Goal: Task Accomplishment & Management: Manage account settings

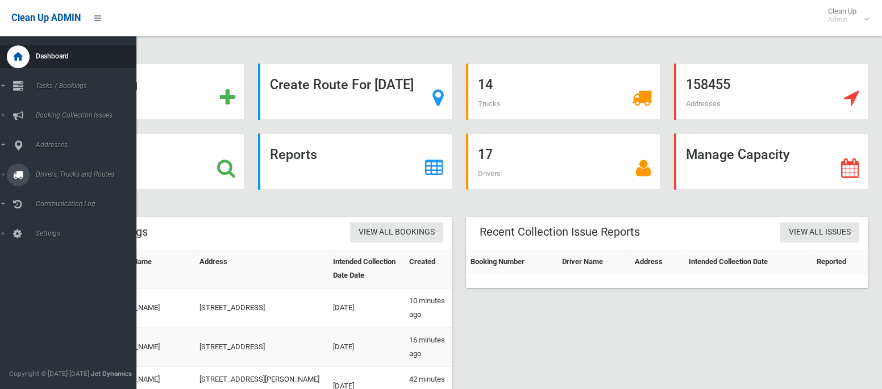
click at [57, 175] on span "Drivers, Trucks and Routes" at bounding box center [84, 175] width 104 height 8
click at [45, 244] on span "Routes" at bounding box center [79, 242] width 94 height 8
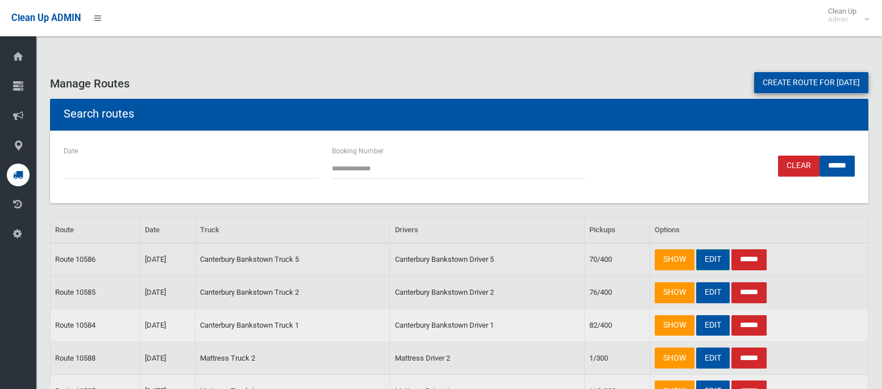
click at [711, 256] on link "EDIT" at bounding box center [713, 260] width 34 height 21
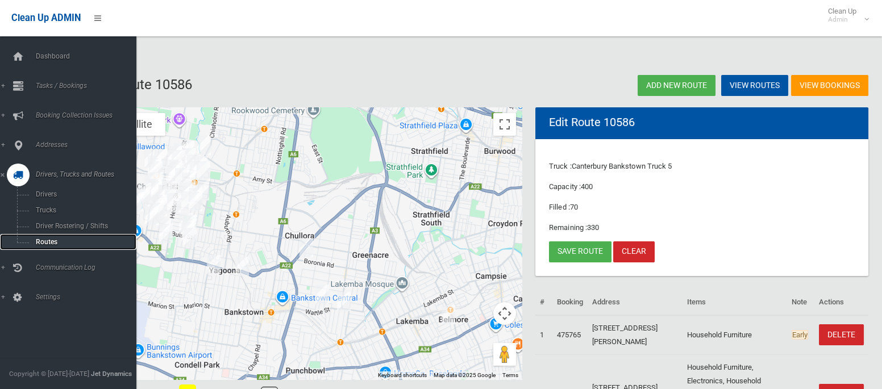
click at [55, 246] on span "Routes" at bounding box center [79, 242] width 94 height 8
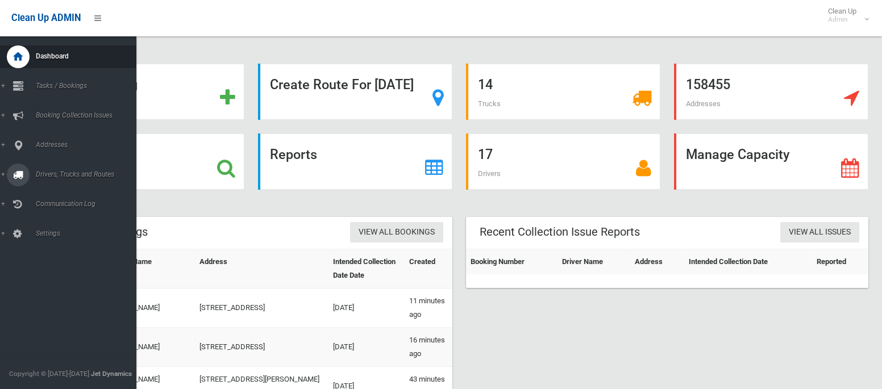
click at [70, 177] on span "Drivers, Trucks and Routes" at bounding box center [84, 175] width 104 height 8
click at [65, 80] on link "Tasks / Bookings" at bounding box center [68, 86] width 136 height 23
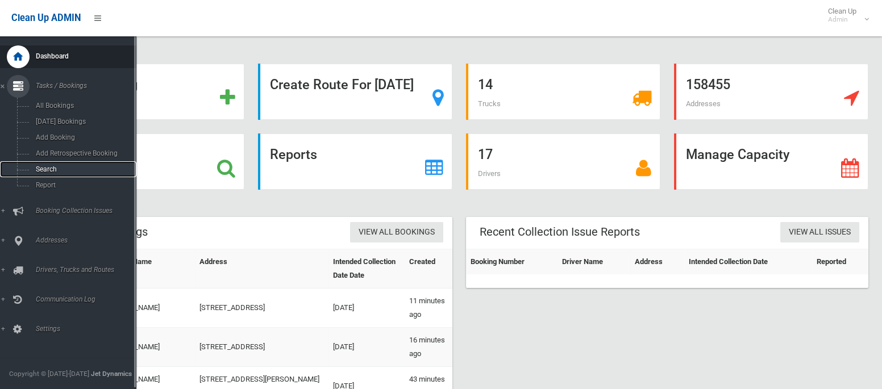
click at [48, 176] on link "Search" at bounding box center [68, 169] width 136 height 16
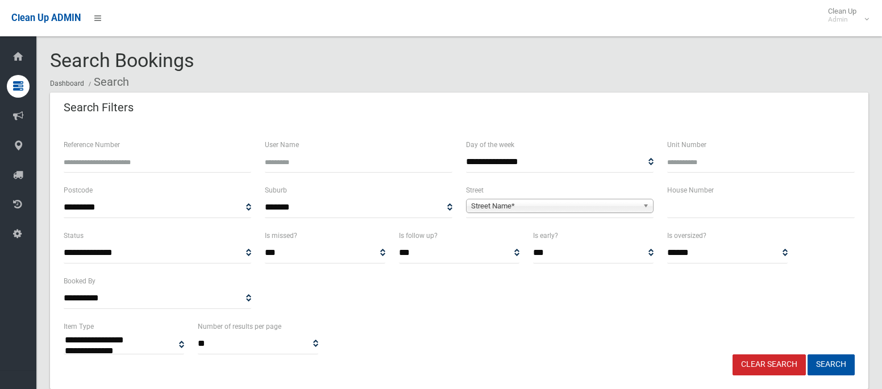
select select
click at [721, 215] on input "text" at bounding box center [761, 207] width 188 height 21
type input "***"
click at [597, 210] on span "Street Name*" at bounding box center [554, 207] width 167 height 14
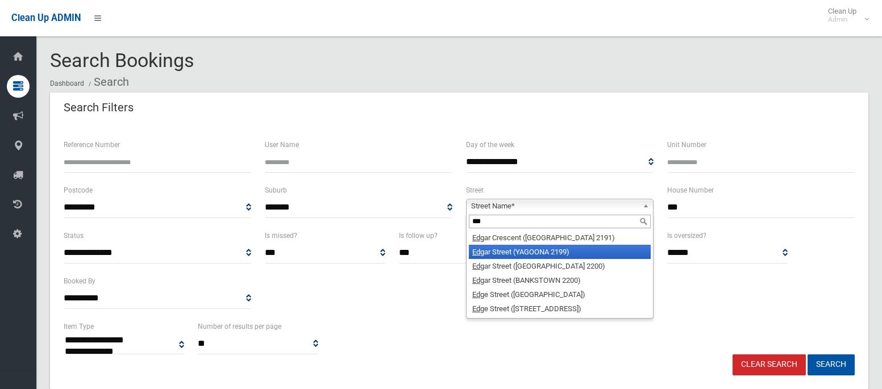
type input "***"
click at [546, 255] on li "Edg ar Street (YAGOONA 2199)" at bounding box center [560, 252] width 182 height 14
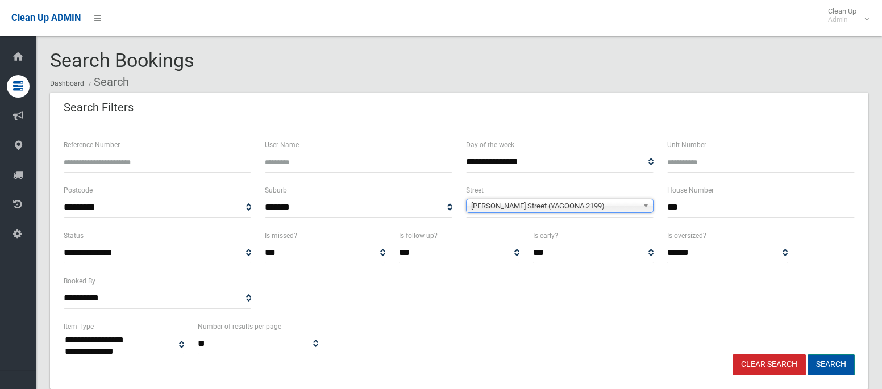
click at [838, 366] on button "Search" at bounding box center [831, 365] width 47 height 21
select select
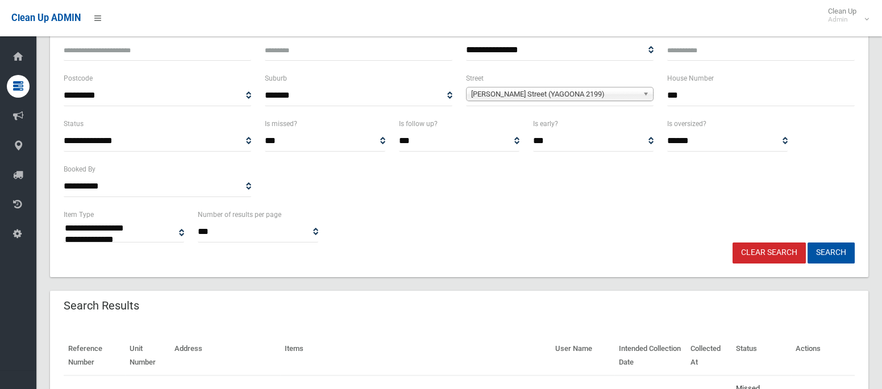
scroll to position [218, 0]
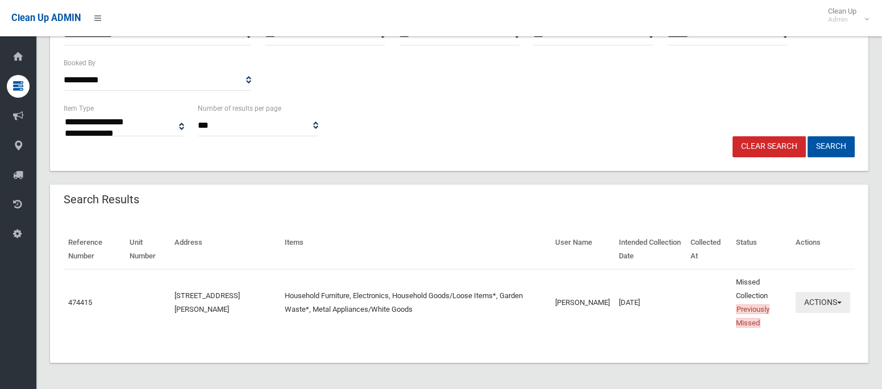
click at [814, 305] on button "Actions" at bounding box center [823, 302] width 55 height 21
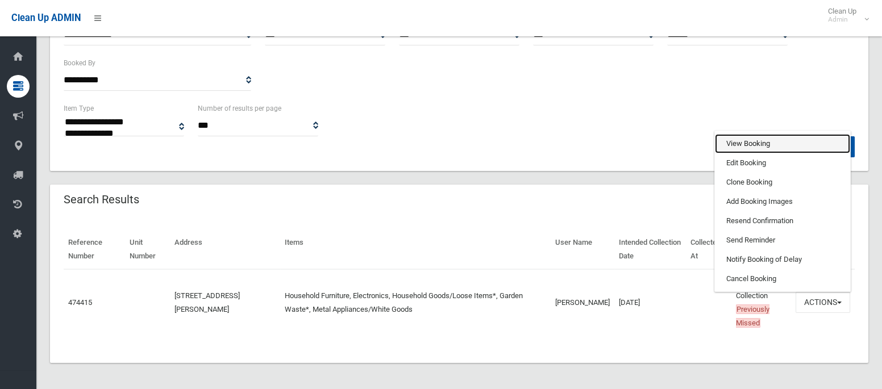
click at [733, 142] on link "View Booking" at bounding box center [782, 143] width 135 height 19
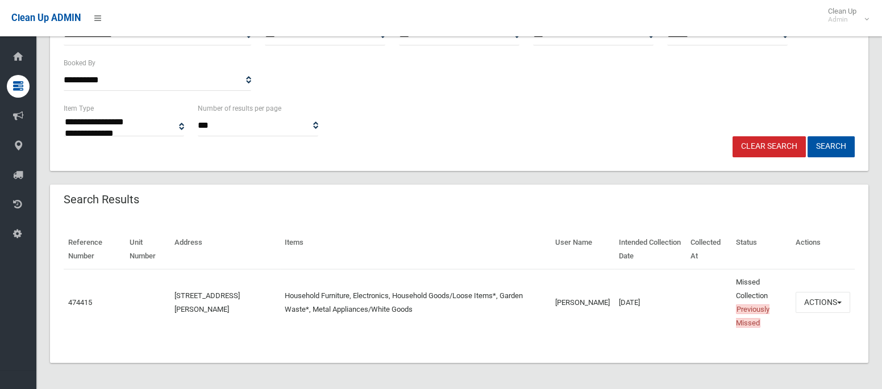
scroll to position [0, 0]
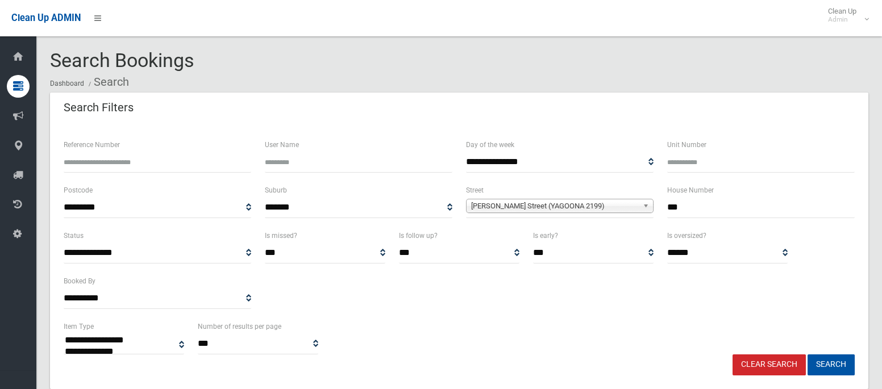
click at [675, 209] on input "***" at bounding box center [761, 207] width 188 height 21
type input "**"
click at [682, 165] on input "Unit Number" at bounding box center [761, 162] width 188 height 21
type input "*"
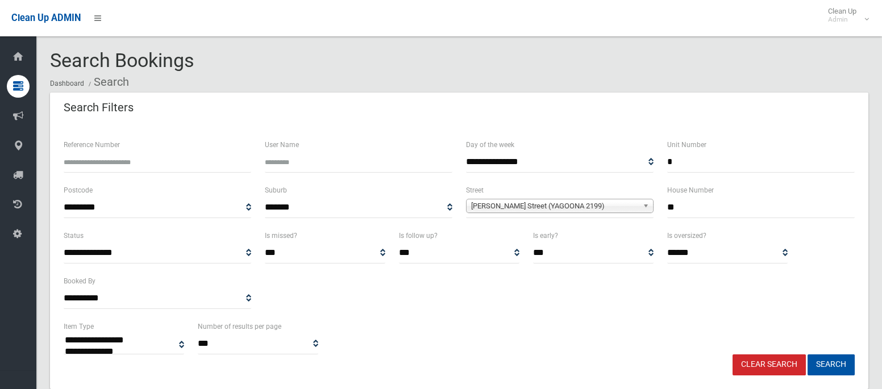
click at [555, 205] on span "Edgar Street (YAGOONA 2199)" at bounding box center [554, 207] width 167 height 14
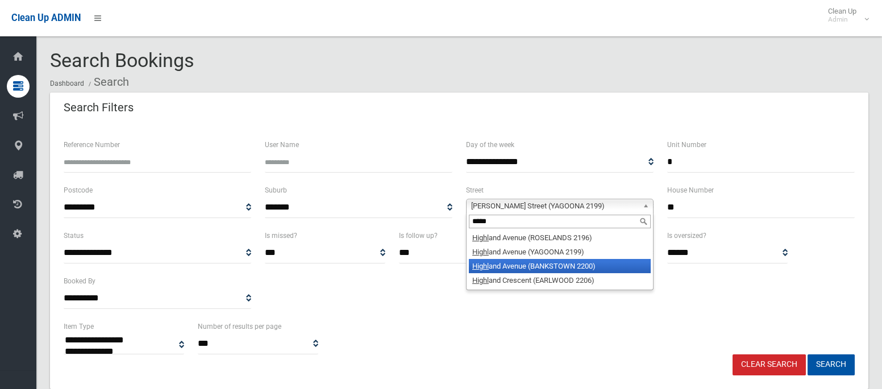
type input "*****"
click at [550, 264] on li "Highl and Avenue (BANKSTOWN 2200)" at bounding box center [560, 266] width 182 height 14
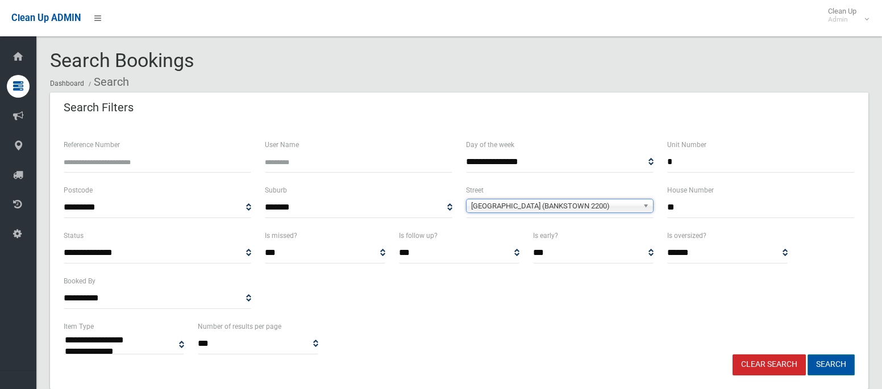
click at [830, 363] on button "Search" at bounding box center [831, 365] width 47 height 21
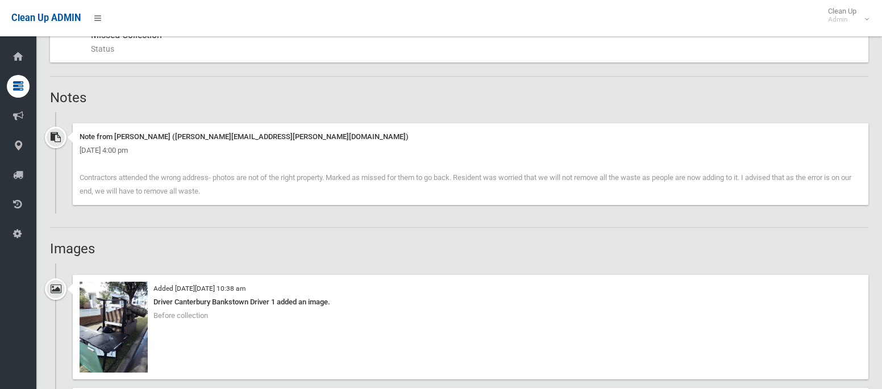
scroll to position [674, 0]
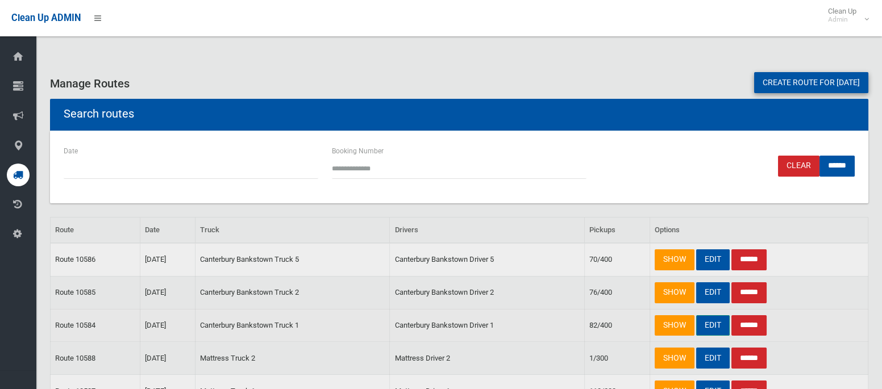
click at [712, 323] on link "EDIT" at bounding box center [713, 325] width 34 height 21
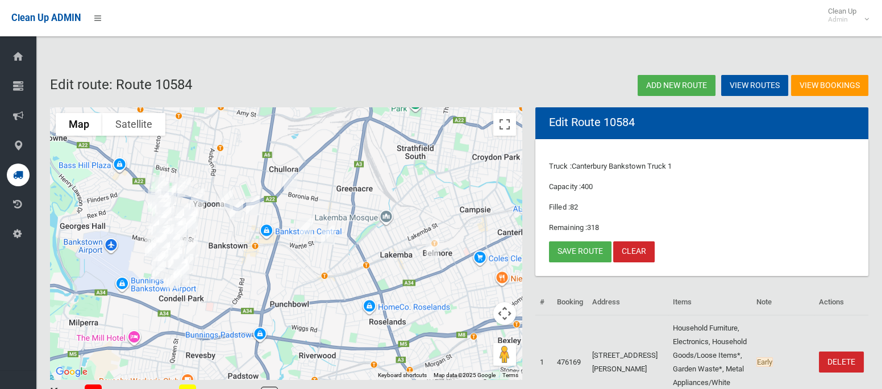
click at [198, 199] on img "39A Edgar Street, YAGOONA NSW 2199" at bounding box center [197, 198] width 23 height 28
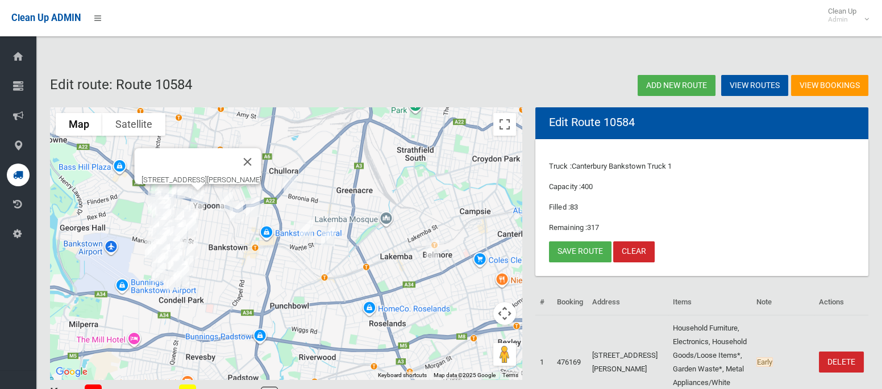
click at [222, 194] on img "1/23 Highland Avenue, BANKSTOWN NSW 2200" at bounding box center [226, 202] width 23 height 28
click at [263, 157] on button "Close" at bounding box center [248, 163] width 27 height 27
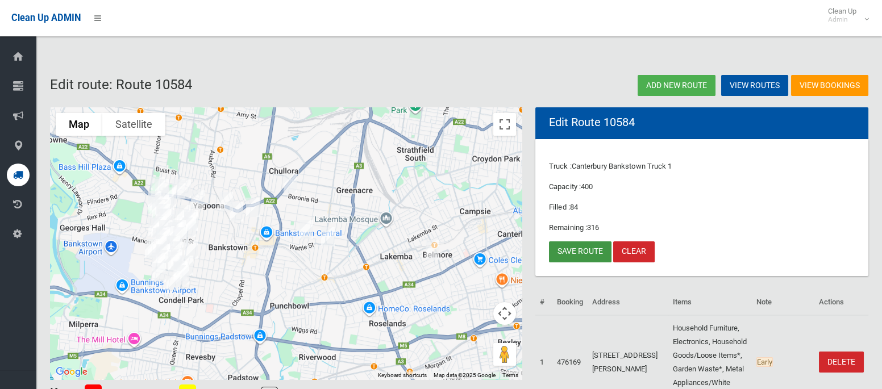
click at [574, 246] on link "Save route" at bounding box center [580, 252] width 63 height 21
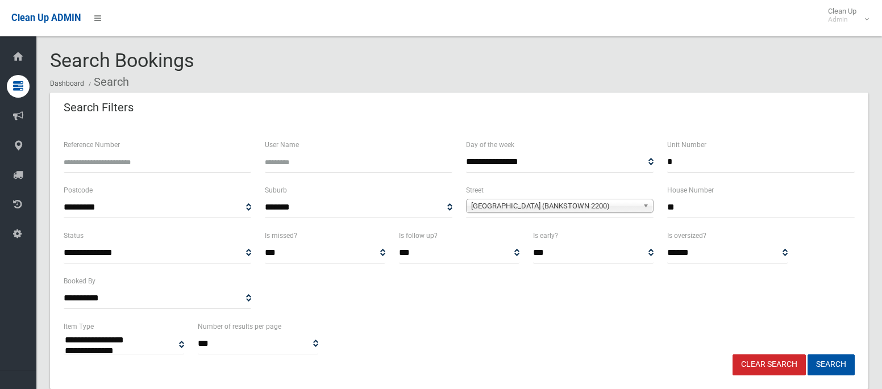
select select
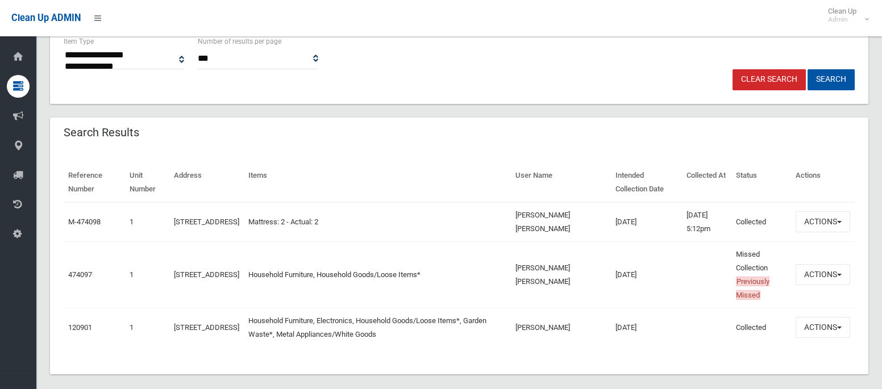
scroll to position [287, 0]
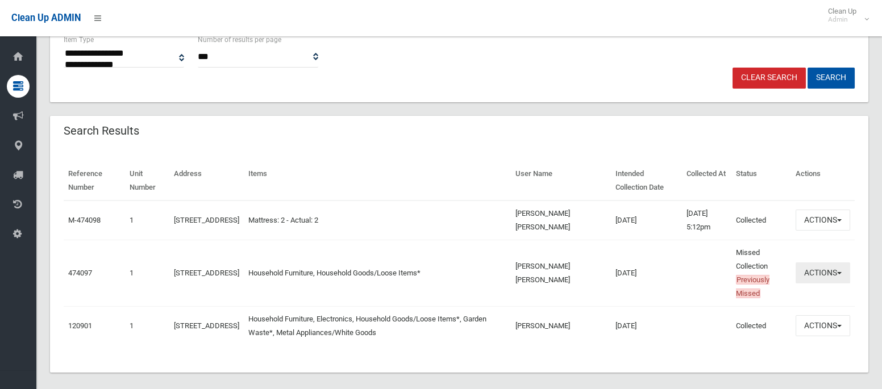
click at [817, 280] on button "Actions" at bounding box center [823, 273] width 55 height 21
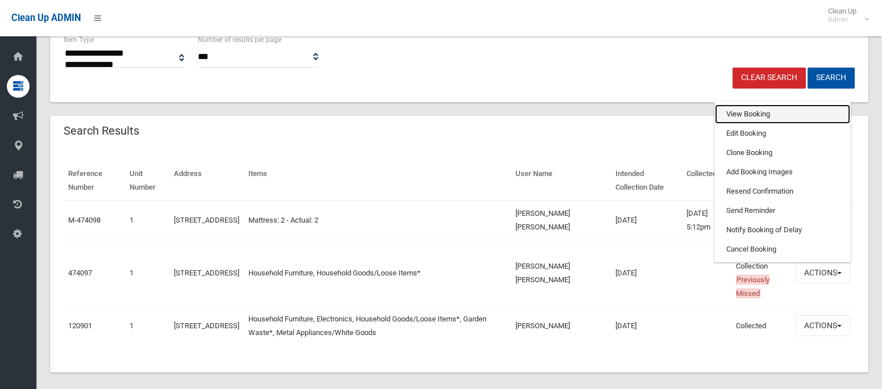
click at [764, 119] on link "View Booking" at bounding box center [782, 114] width 135 height 19
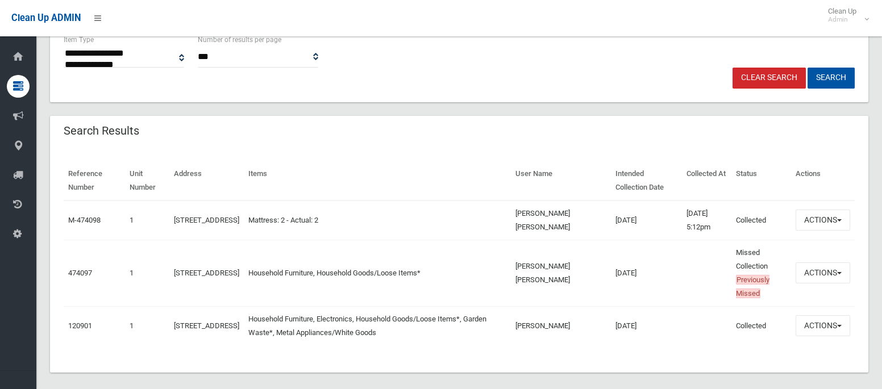
scroll to position [0, 0]
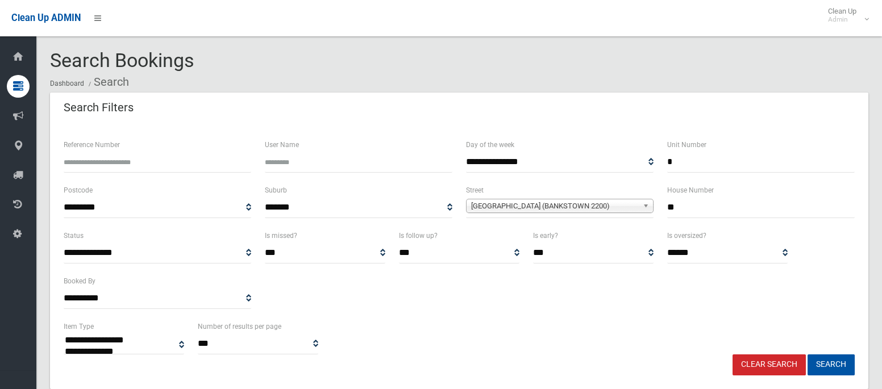
click at [688, 210] on input "**" at bounding box center [761, 207] width 188 height 21
type input "***"
click at [552, 200] on span "Highland Avenue (BANKSTOWN 2200)" at bounding box center [554, 207] width 167 height 14
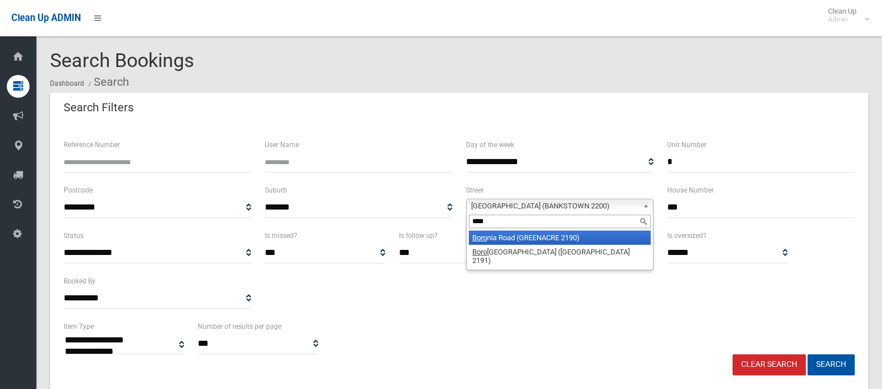
type input "****"
click at [526, 236] on li "Boro nia Road (GREENACRE 2190)" at bounding box center [560, 238] width 182 height 14
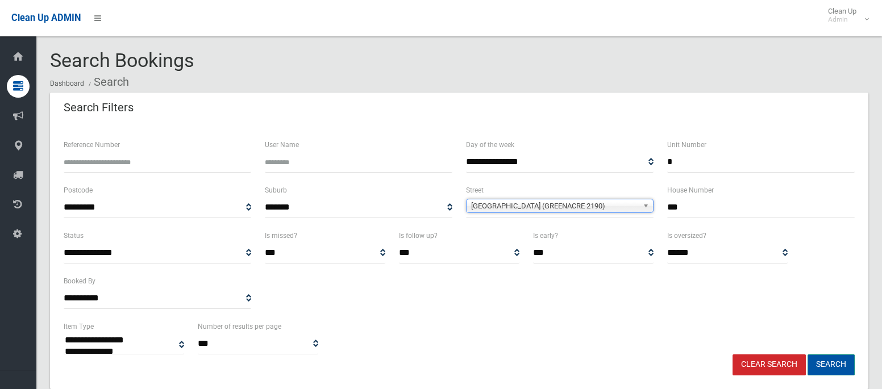
click at [837, 363] on button "Search" at bounding box center [831, 365] width 47 height 21
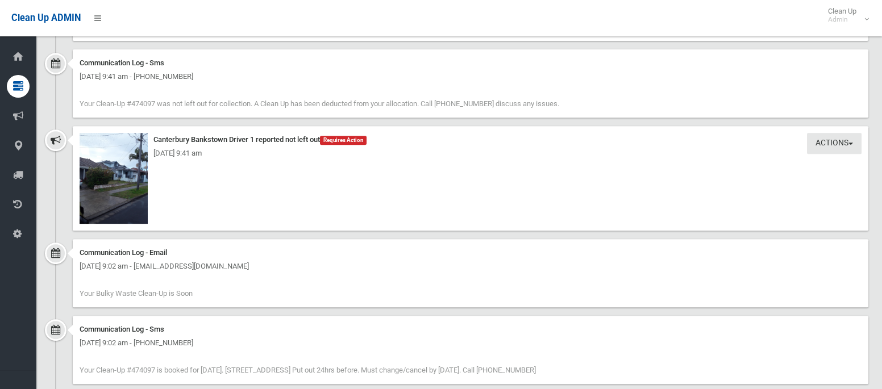
scroll to position [1310, 0]
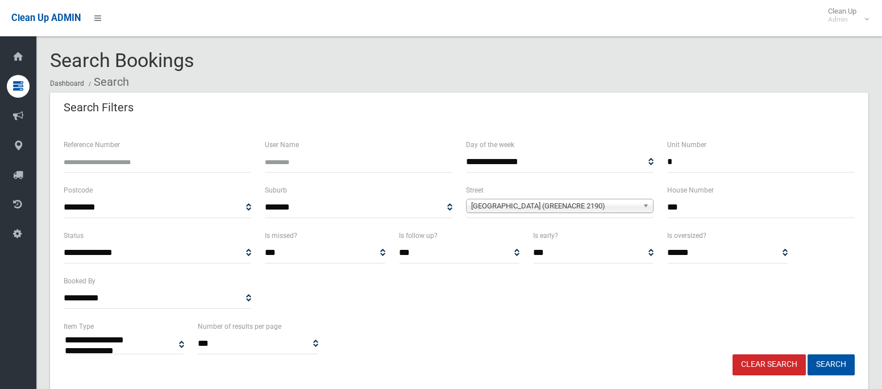
select select
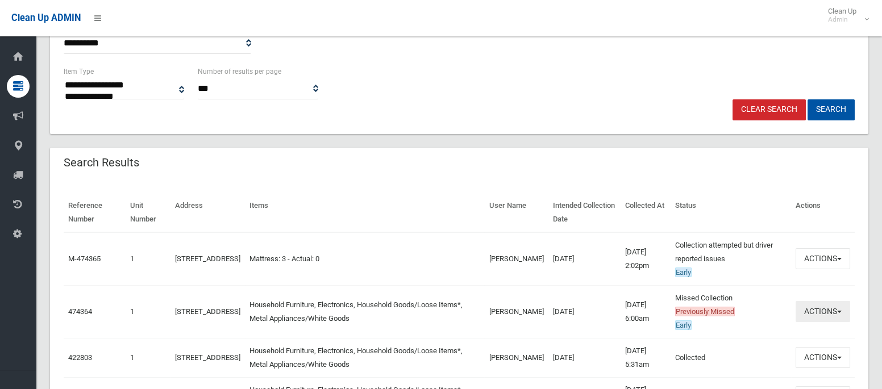
click at [814, 308] on button "Actions" at bounding box center [823, 311] width 55 height 21
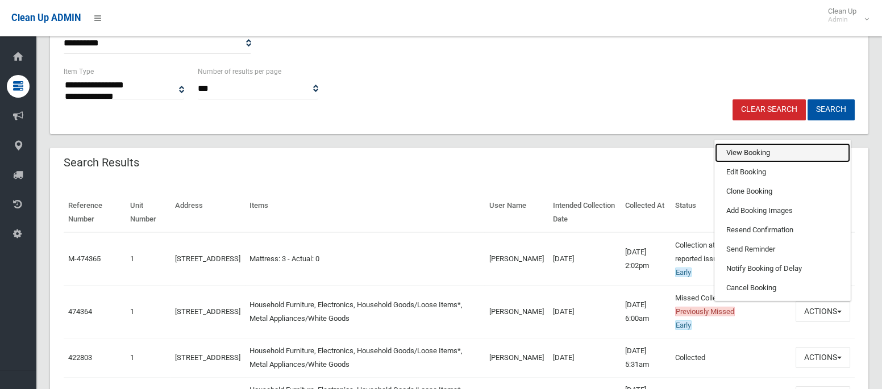
click at [759, 152] on link "View Booking" at bounding box center [782, 152] width 135 height 19
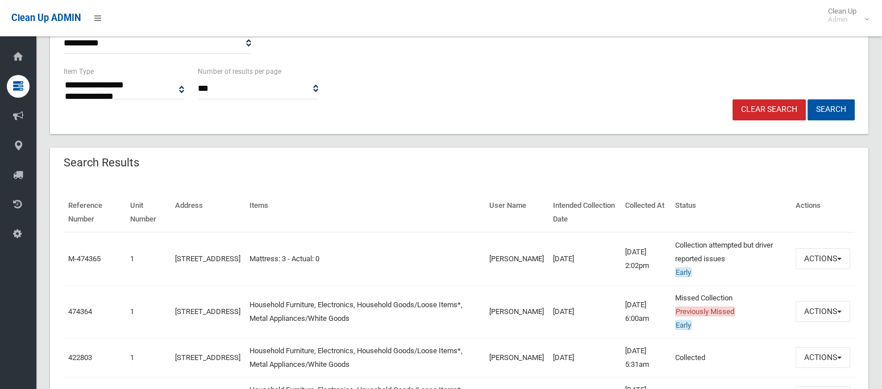
scroll to position [0, 0]
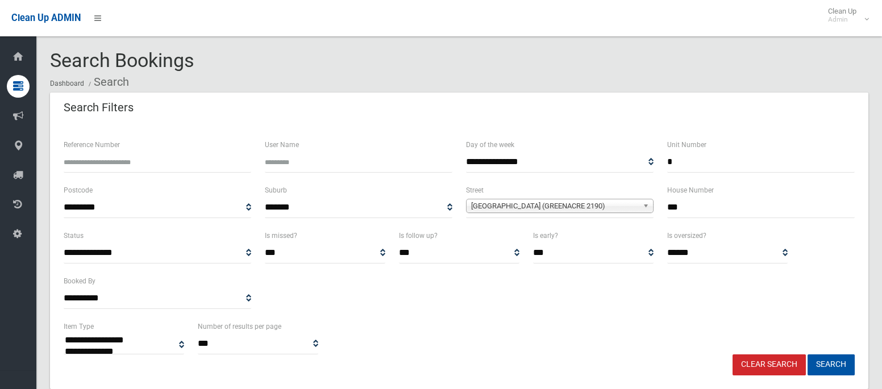
click at [682, 156] on input "*" at bounding box center [761, 162] width 188 height 21
click at [688, 210] on input "***" at bounding box center [761, 207] width 188 height 21
type input "**"
click at [583, 209] on span "[GEOGRAPHIC_DATA] (GREENACRE 2190)" at bounding box center [554, 207] width 167 height 14
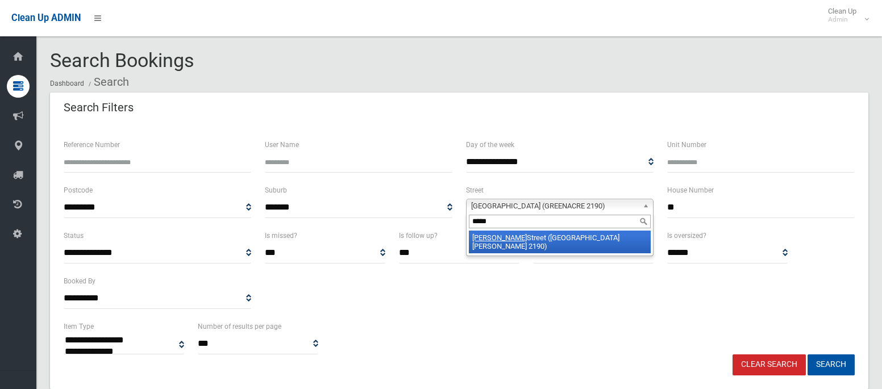
type input "*****"
click at [577, 240] on li "Frank Street (MOUNT LEWIS 2190)" at bounding box center [560, 242] width 182 height 23
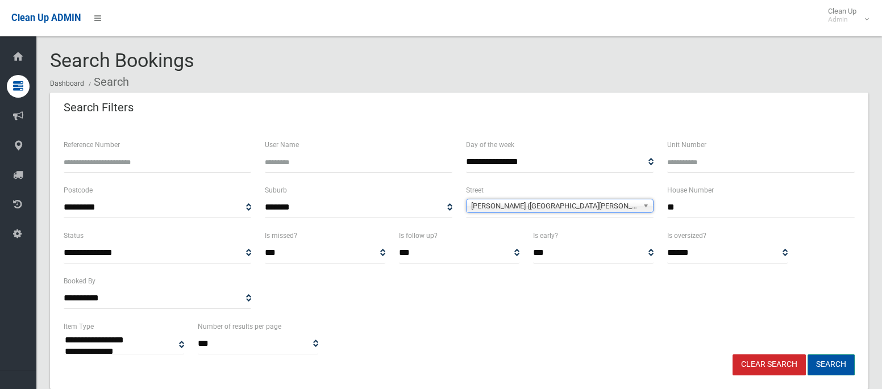
click at [831, 364] on button "Search" at bounding box center [831, 365] width 47 height 21
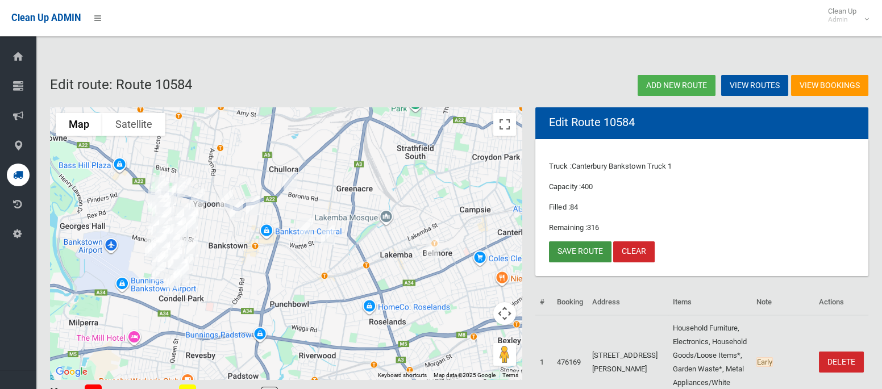
click at [589, 250] on link "Save route" at bounding box center [580, 252] width 63 height 21
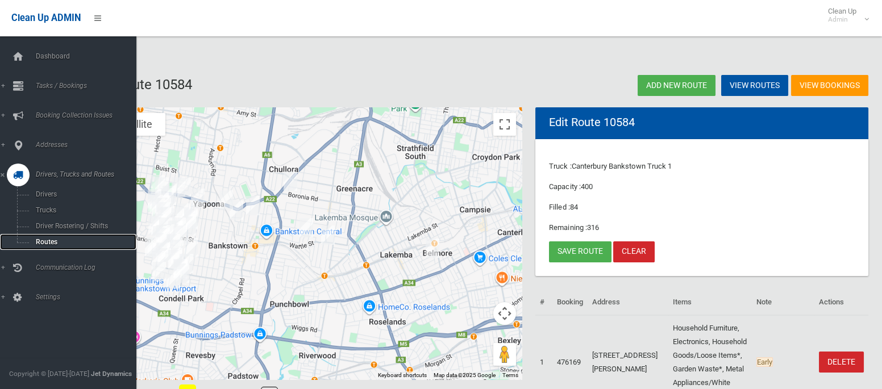
click at [43, 243] on span "Routes" at bounding box center [79, 242] width 94 height 8
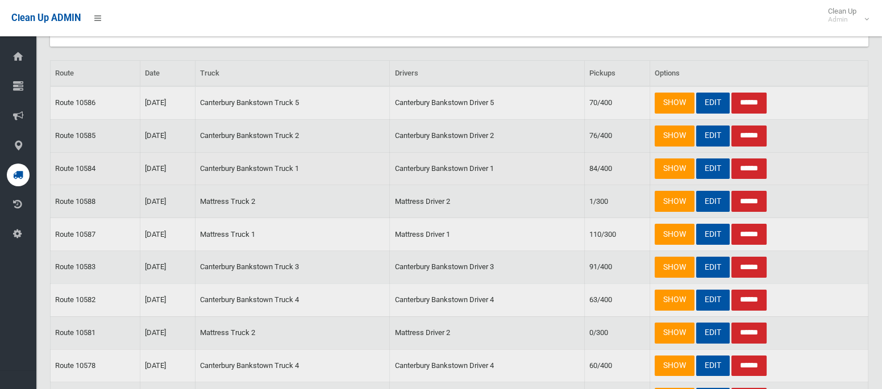
scroll to position [157, 0]
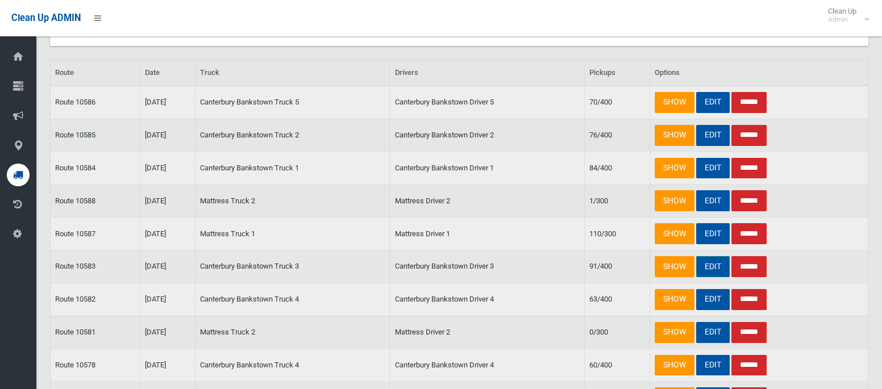
click at [717, 258] on link "EDIT" at bounding box center [713, 266] width 34 height 21
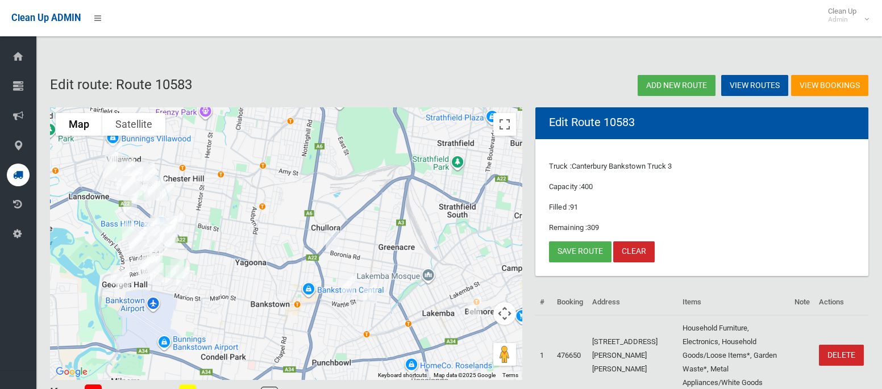
click at [331, 242] on img "1/170 Boronia Road, GREENACRE NSW 2190" at bounding box center [332, 240] width 23 height 28
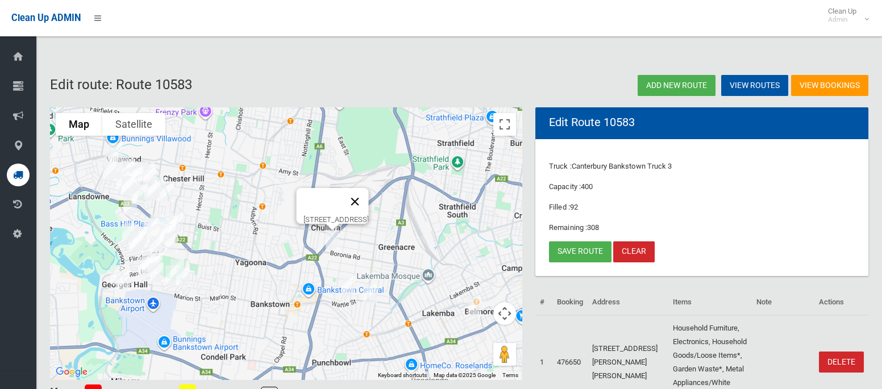
click at [369, 196] on button "Close" at bounding box center [355, 201] width 27 height 27
click at [590, 257] on link "Save route" at bounding box center [580, 252] width 63 height 21
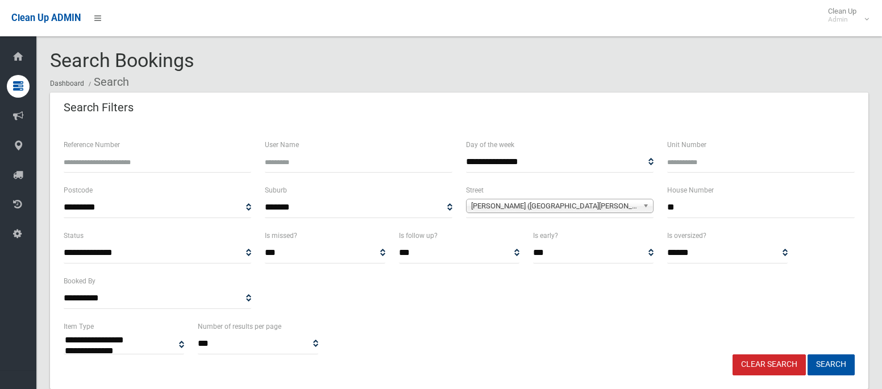
select select
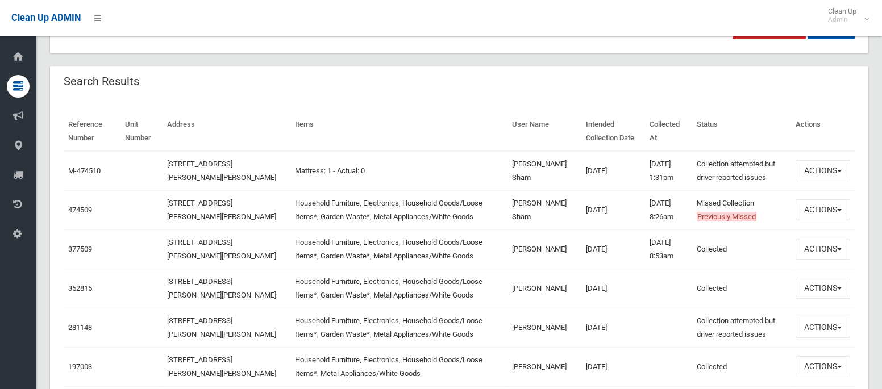
scroll to position [338, 0]
click at [815, 168] on button "Actions" at bounding box center [823, 169] width 55 height 21
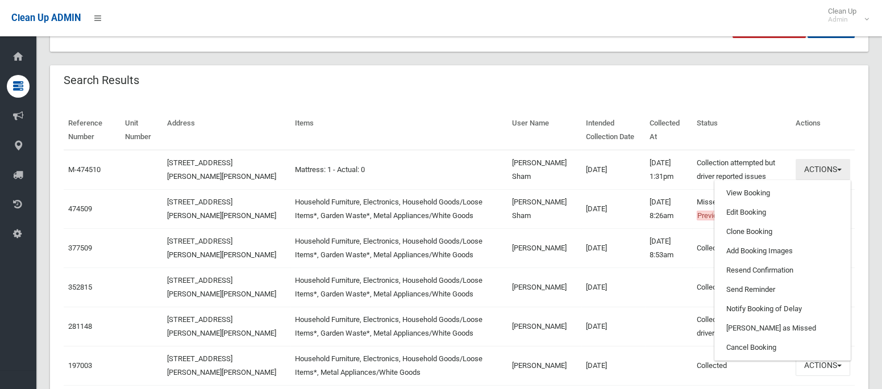
click at [815, 169] on button "Actions" at bounding box center [823, 169] width 55 height 21
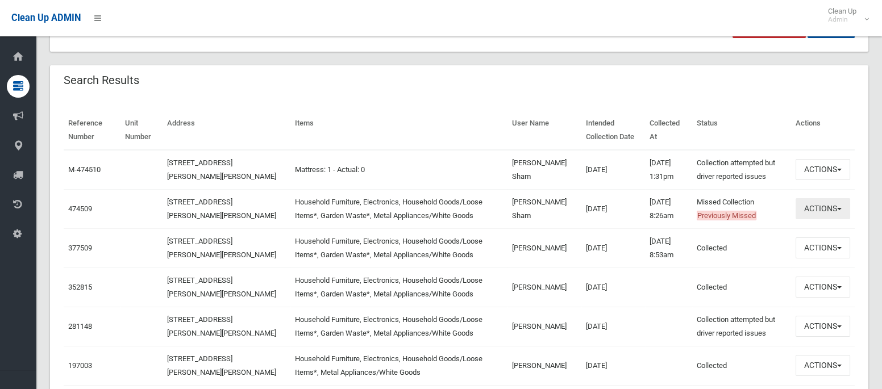
click at [807, 205] on button "Actions" at bounding box center [823, 208] width 55 height 21
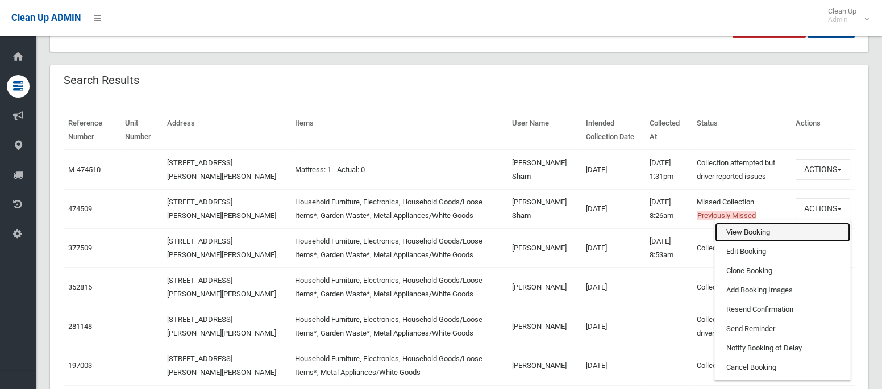
click at [754, 234] on link "View Booking" at bounding box center [782, 232] width 135 height 19
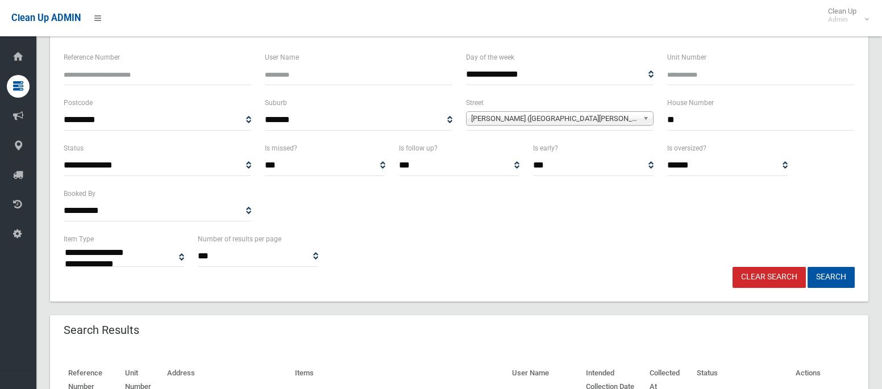
scroll to position [86, 0]
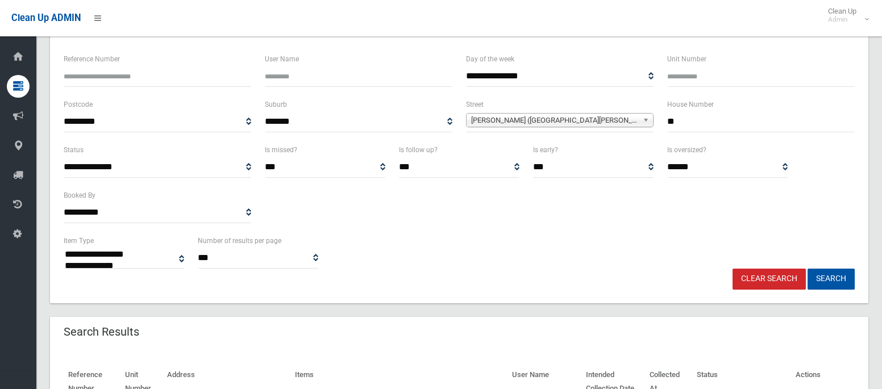
click at [684, 119] on input "**" at bounding box center [761, 121] width 188 height 21
type input "**"
click at [558, 123] on span "Frank Street (MOUNT LEWIS 2190)" at bounding box center [554, 121] width 167 height 14
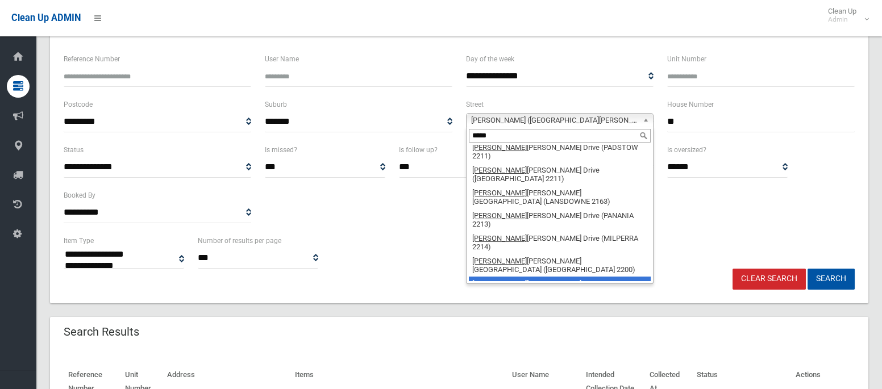
scroll to position [28, 0]
type input "*****"
click at [525, 352] on li "Henry Street (PUNCHBOWL 2196)" at bounding box center [560, 359] width 182 height 14
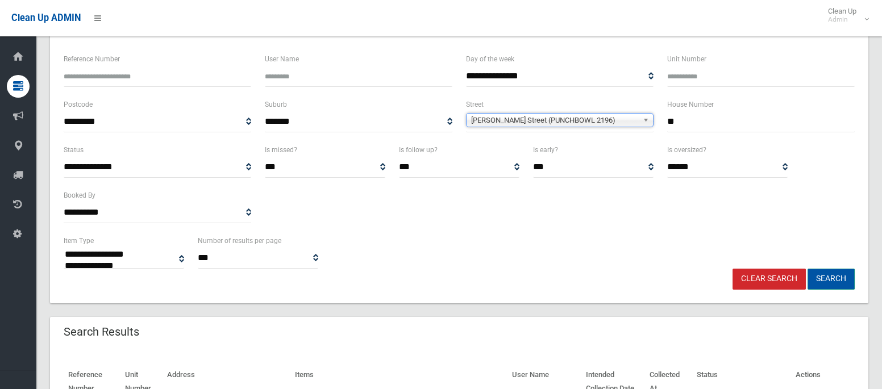
click at [828, 279] on button "Search" at bounding box center [831, 279] width 47 height 21
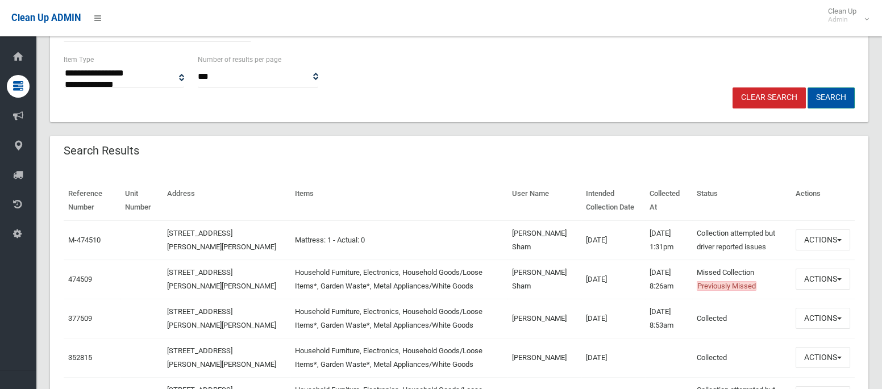
scroll to position [269, 0]
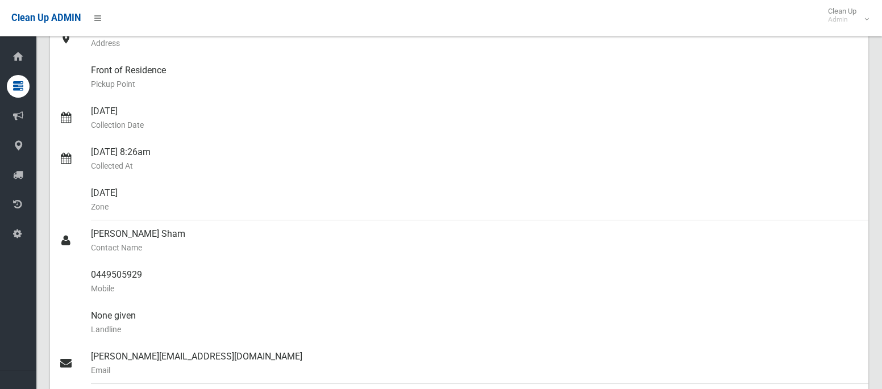
scroll to position [112, 0]
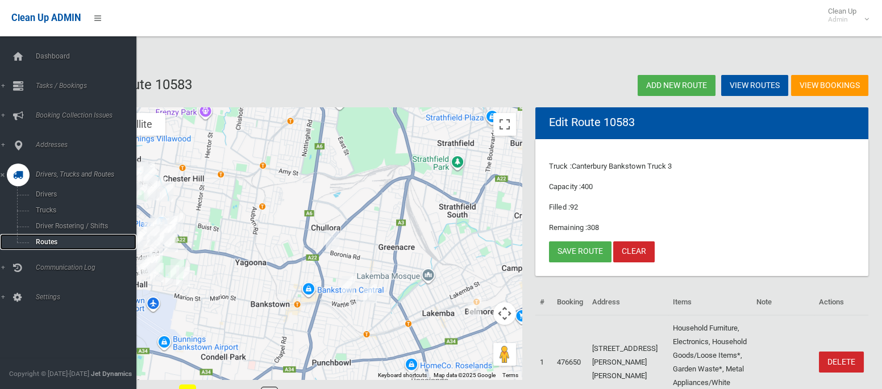
click at [47, 244] on span "Routes" at bounding box center [79, 242] width 94 height 8
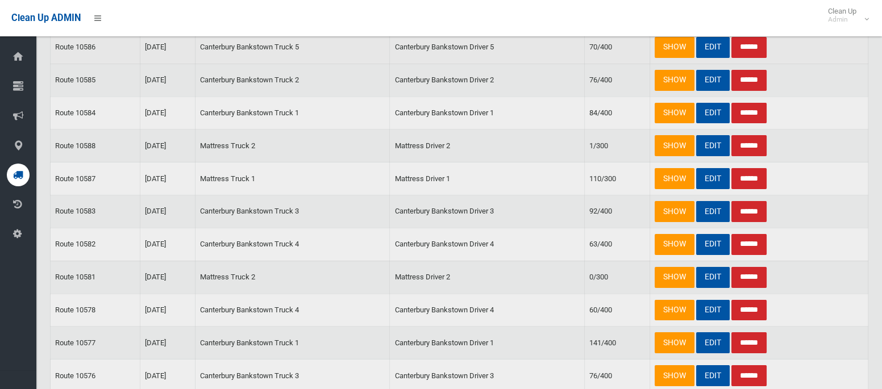
scroll to position [217, 0]
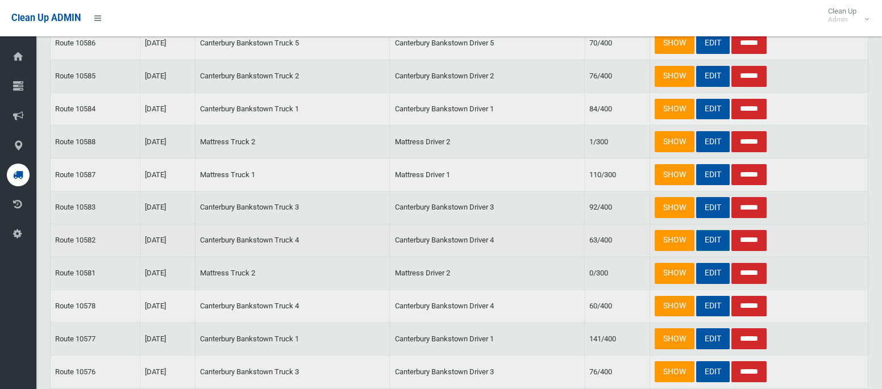
click at [709, 235] on link "EDIT" at bounding box center [713, 240] width 34 height 21
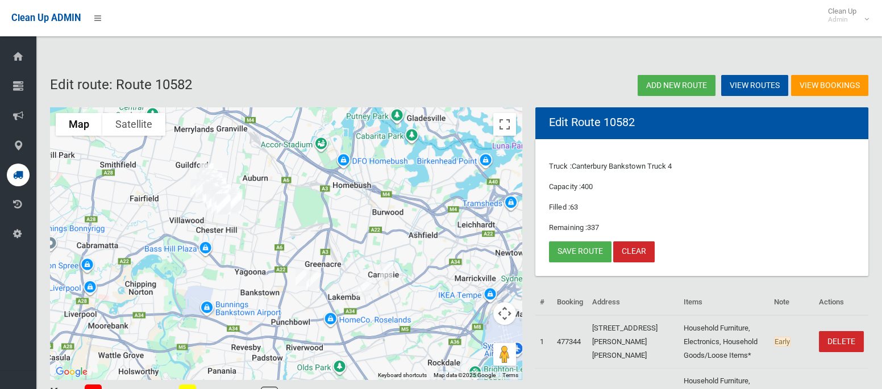
click at [293, 275] on img "17 Frank Street, MOUNT LEWIS NSW 2190" at bounding box center [302, 277] width 23 height 28
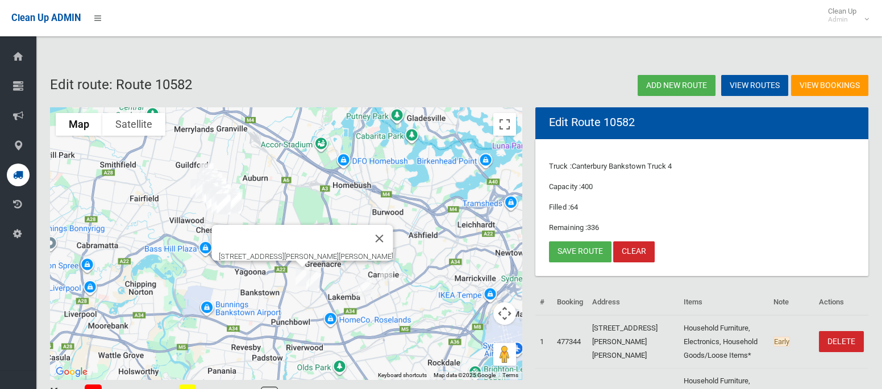
click at [313, 284] on img "64 Henry Street, PUNCHBOWL NSW 2196" at bounding box center [313, 281] width 23 height 28
click at [375, 236] on button "Close" at bounding box center [363, 242] width 27 height 27
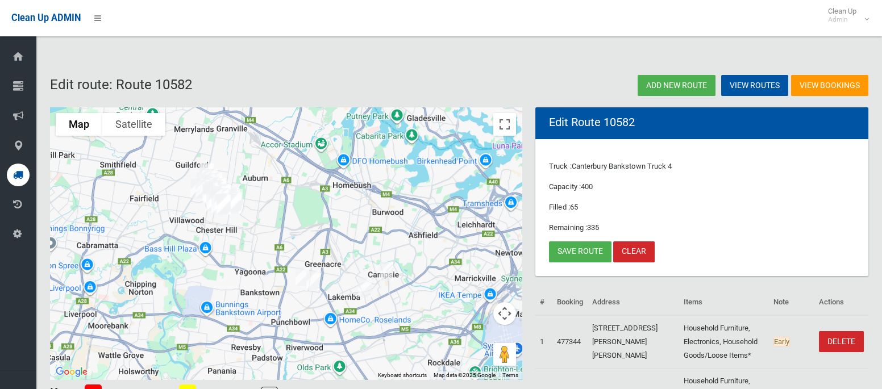
click at [365, 284] on img "1/35 York Street, BELMORE NSW 2192" at bounding box center [365, 287] width 23 height 28
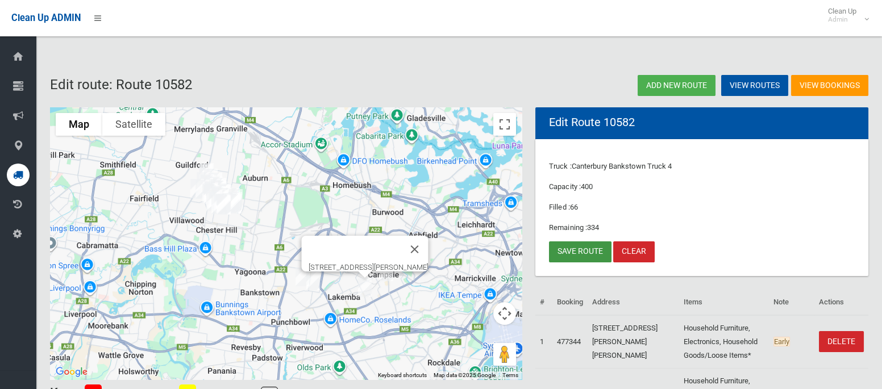
click at [571, 254] on link "Save route" at bounding box center [580, 252] width 63 height 21
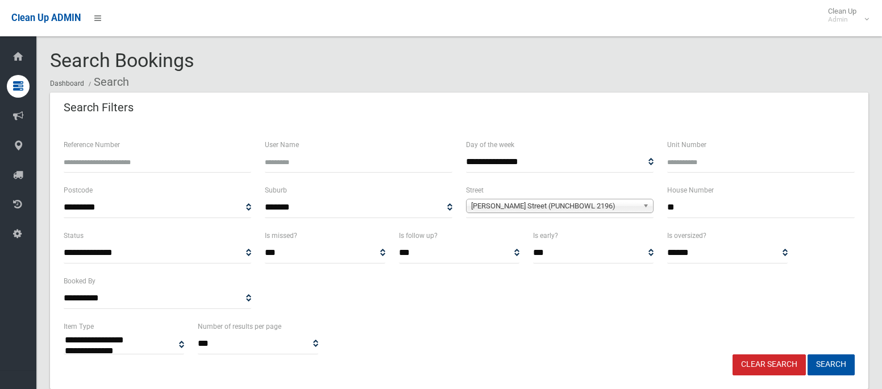
select select
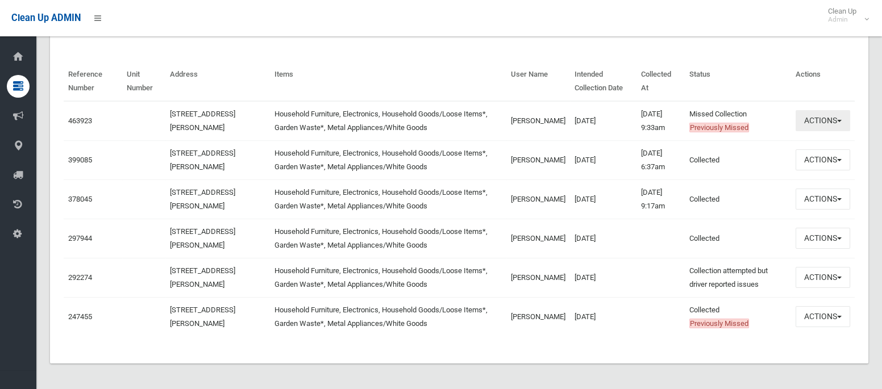
click at [823, 114] on button "Actions" at bounding box center [823, 120] width 55 height 21
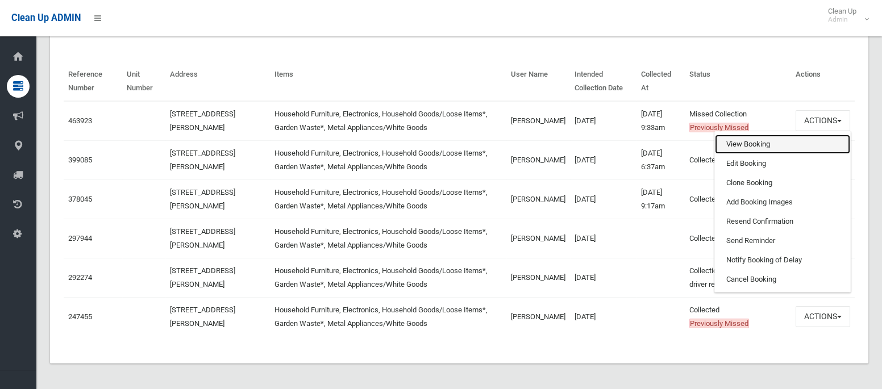
click at [739, 144] on link "View Booking" at bounding box center [782, 144] width 135 height 19
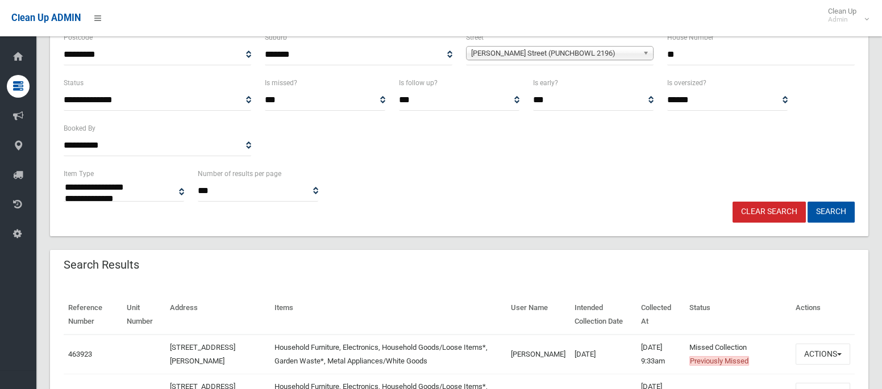
scroll to position [0, 0]
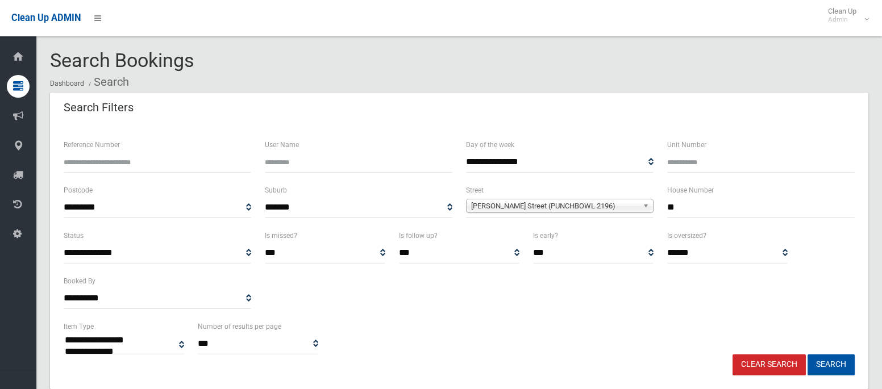
click at [680, 161] on input "Unit Number" at bounding box center [761, 162] width 188 height 21
type input "*"
click at [681, 216] on input "**" at bounding box center [761, 207] width 188 height 21
type input "**"
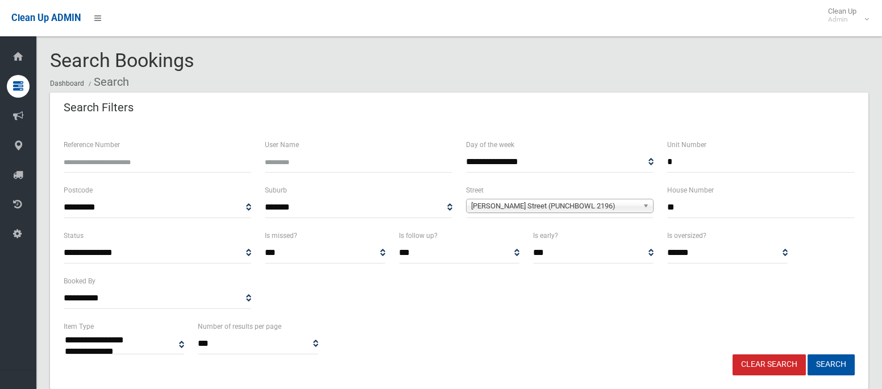
click at [572, 211] on div "Henry Street (PUNCHBOWL 2196)" at bounding box center [560, 206] width 188 height 14
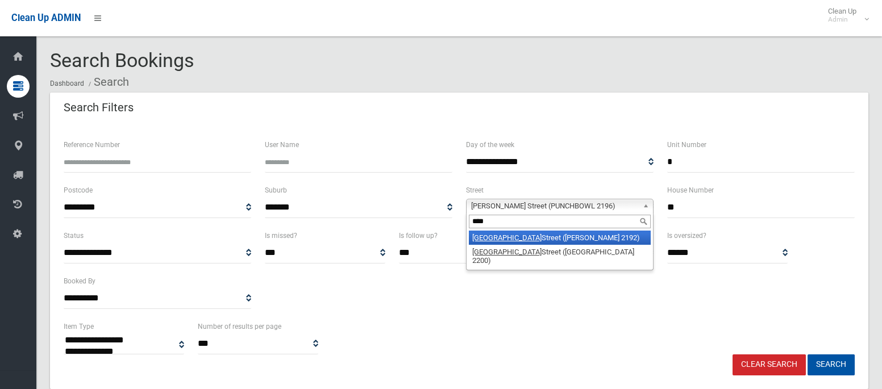
type input "****"
click at [530, 238] on li "York Street (BELMORE 2192)" at bounding box center [560, 238] width 182 height 14
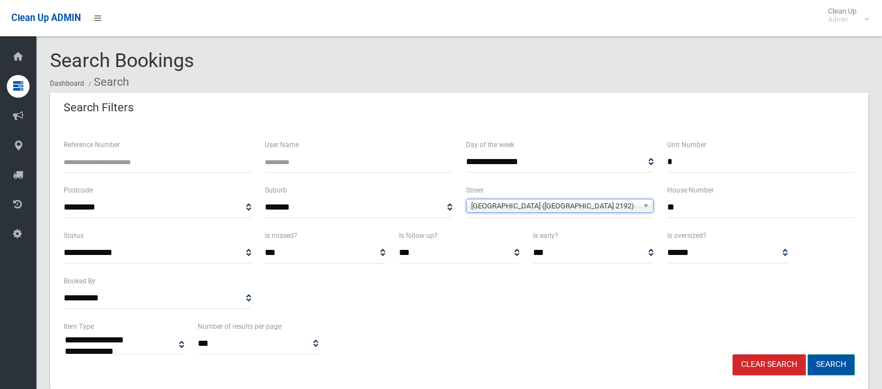
click at [838, 366] on button "Search" at bounding box center [831, 365] width 47 height 21
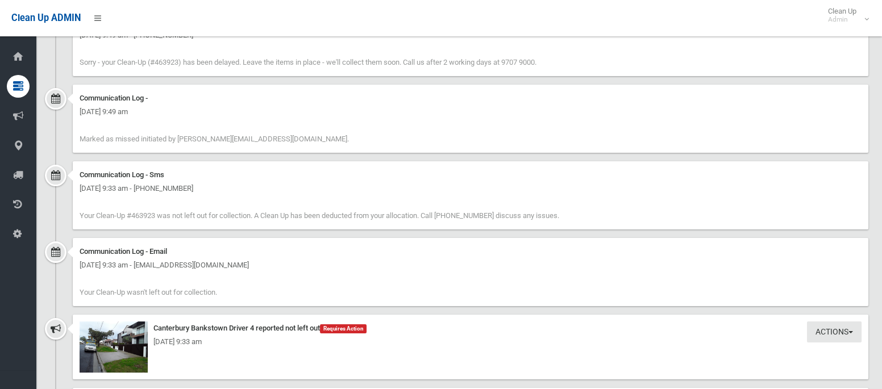
scroll to position [854, 0]
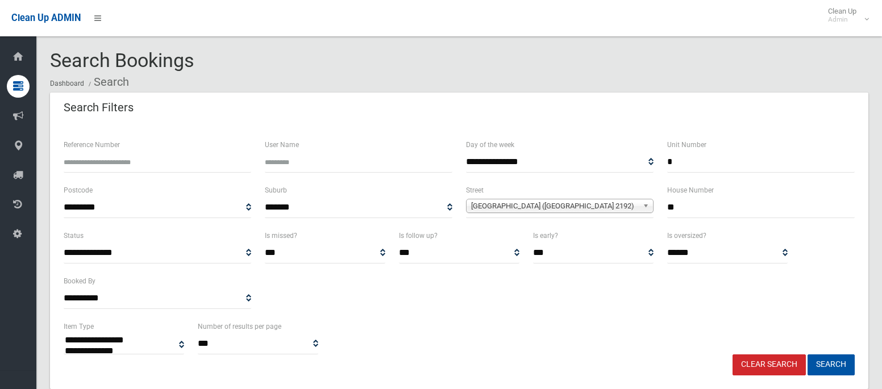
select select
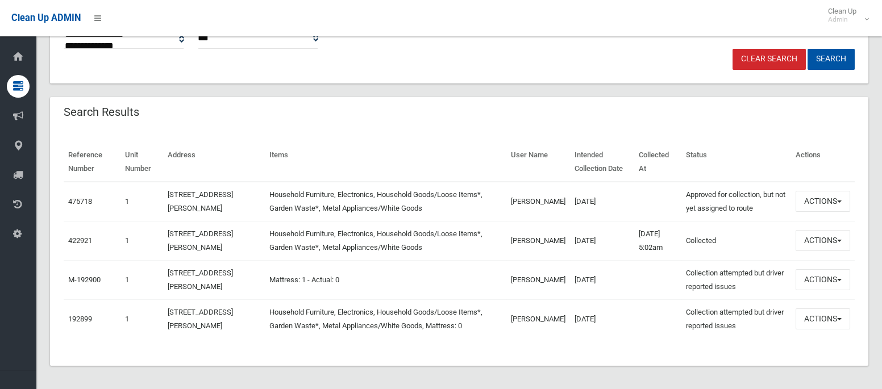
scroll to position [308, 0]
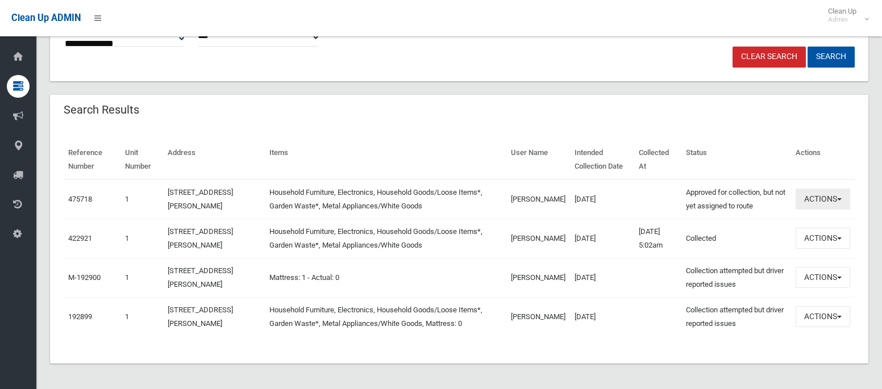
click at [810, 200] on button "Actions" at bounding box center [823, 199] width 55 height 21
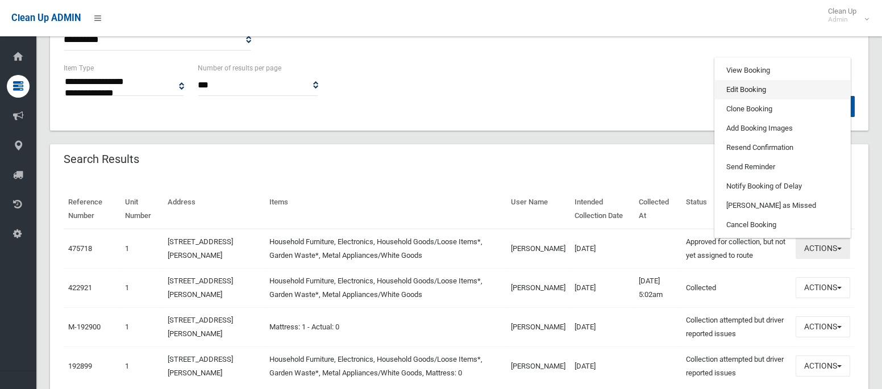
scroll to position [258, 0]
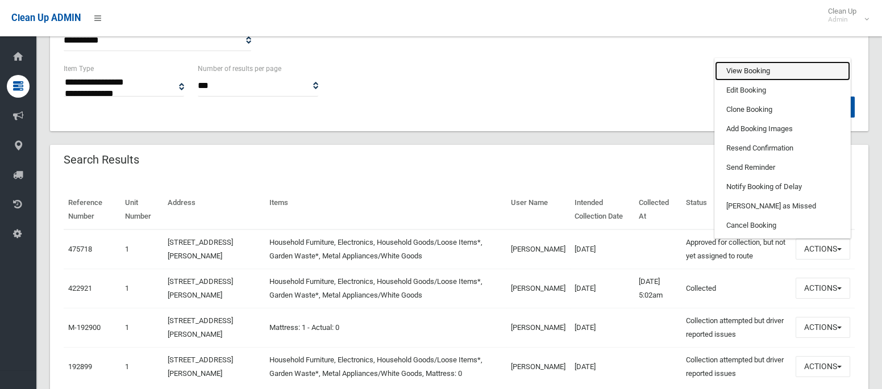
click at [744, 72] on link "View Booking" at bounding box center [782, 70] width 135 height 19
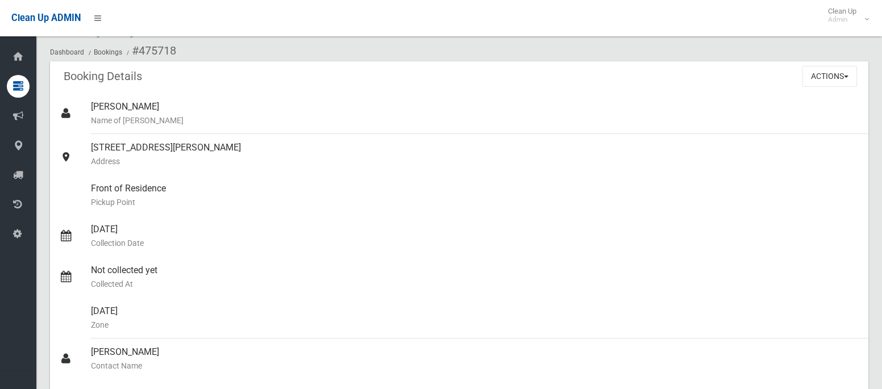
scroll to position [54, 0]
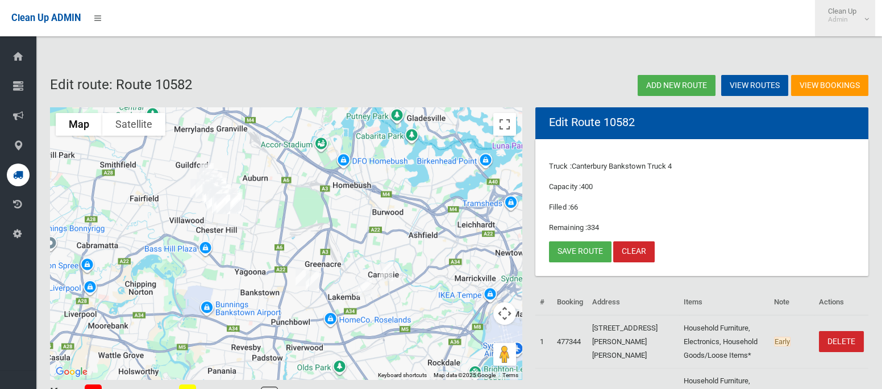
click at [845, 15] on small "Admin" at bounding box center [842, 19] width 28 height 9
click at [845, 55] on link "Logout" at bounding box center [845, 49] width 59 height 19
